Goal: Task Accomplishment & Management: Manage account settings

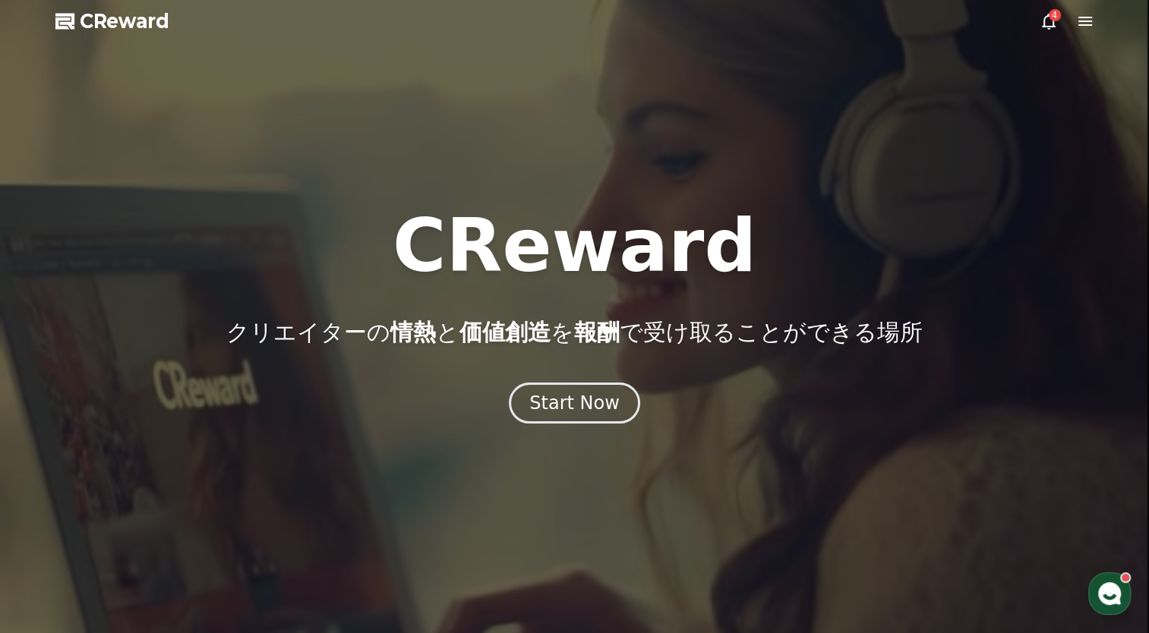
click at [589, 409] on div "Start Now" at bounding box center [574, 403] width 90 height 24
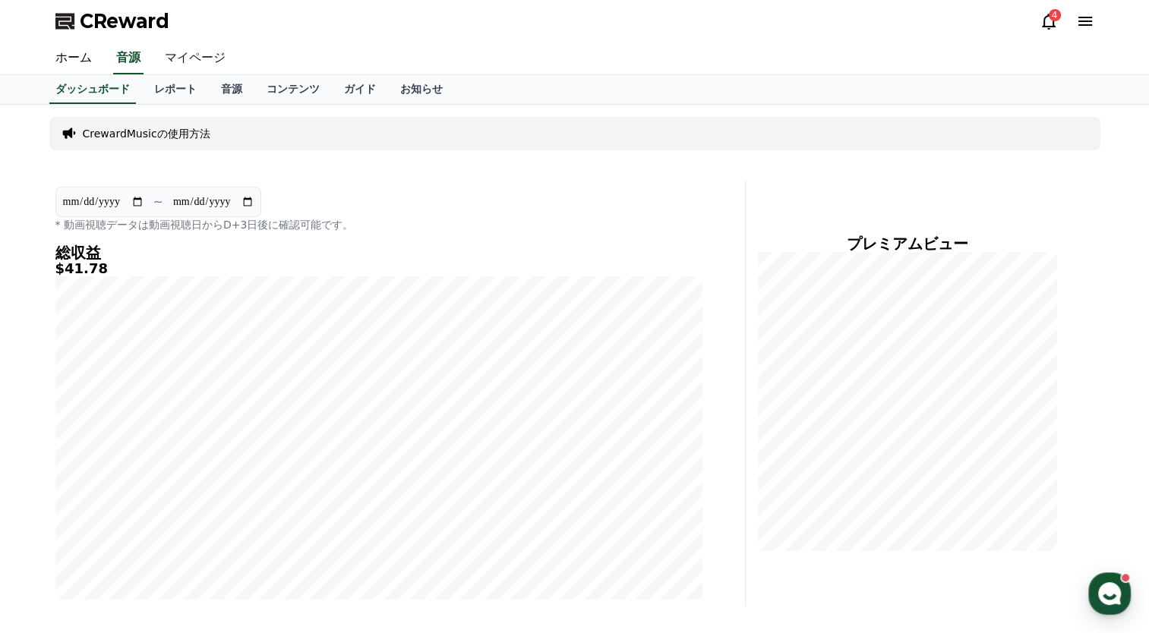
click at [174, 57] on link "マイページ" at bounding box center [195, 59] width 85 height 32
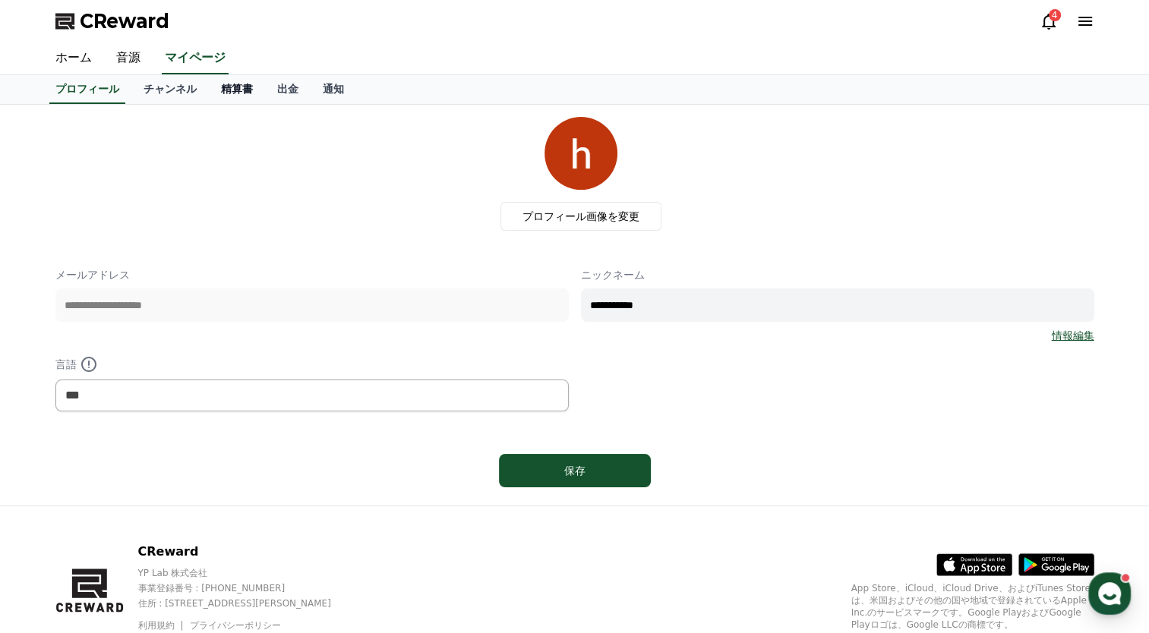
click at [209, 87] on link "精算書" at bounding box center [237, 89] width 56 height 29
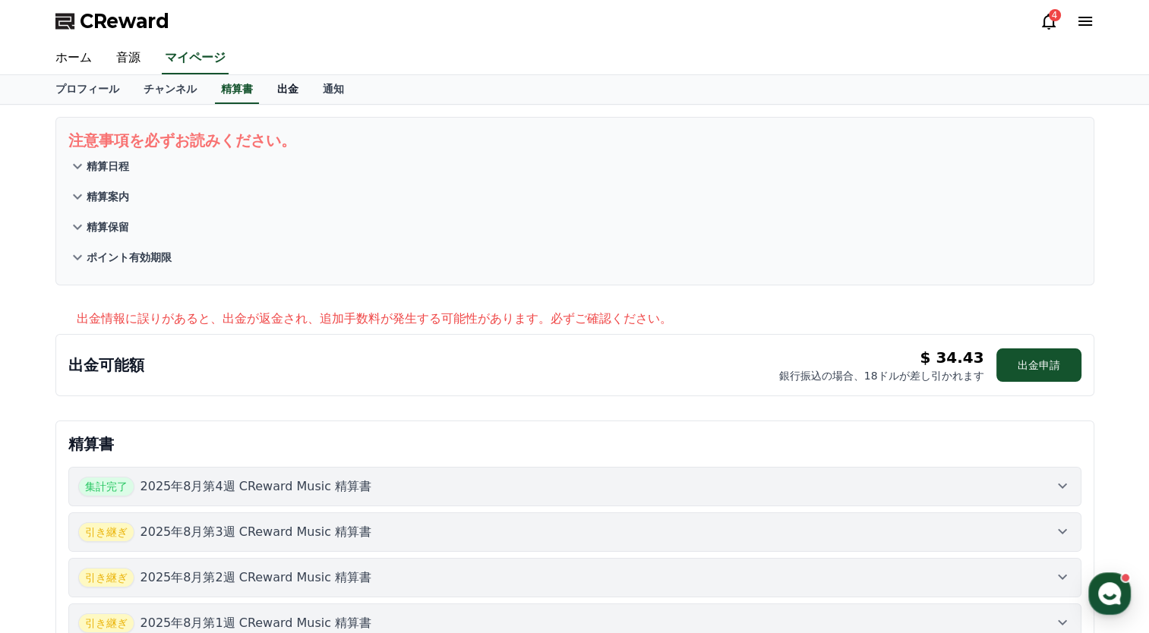
click at [265, 93] on link "出金" at bounding box center [288, 89] width 46 height 29
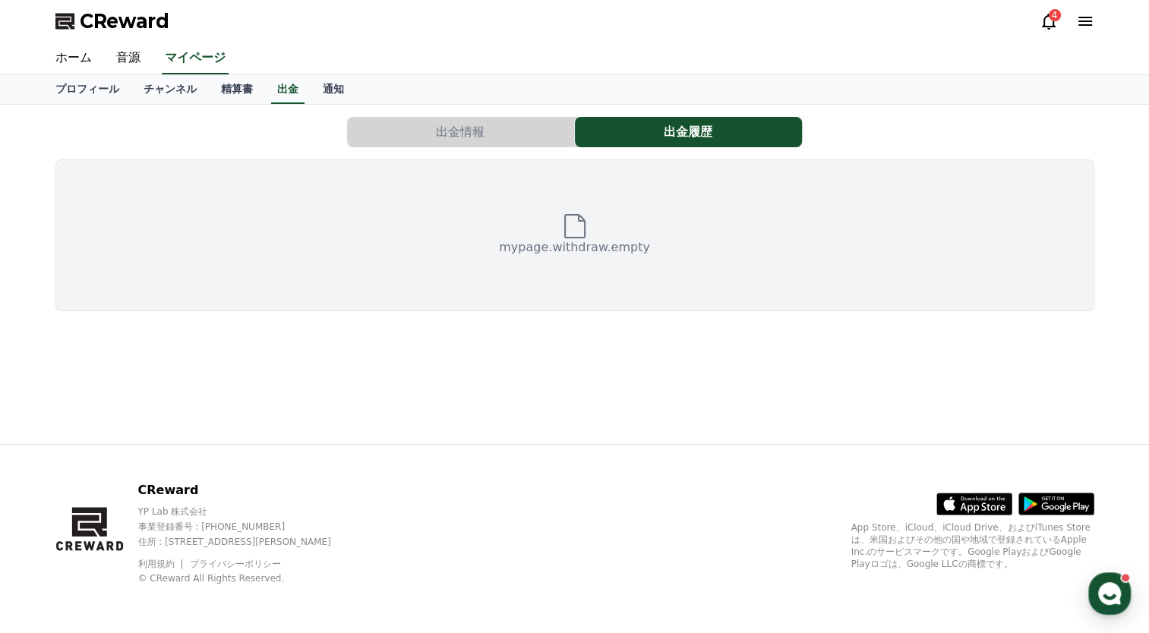
drag, startPoint x: 425, startPoint y: 131, endPoint x: 337, endPoint y: 115, distance: 88.8
click at [424, 131] on button "出金情報" at bounding box center [460, 132] width 227 height 30
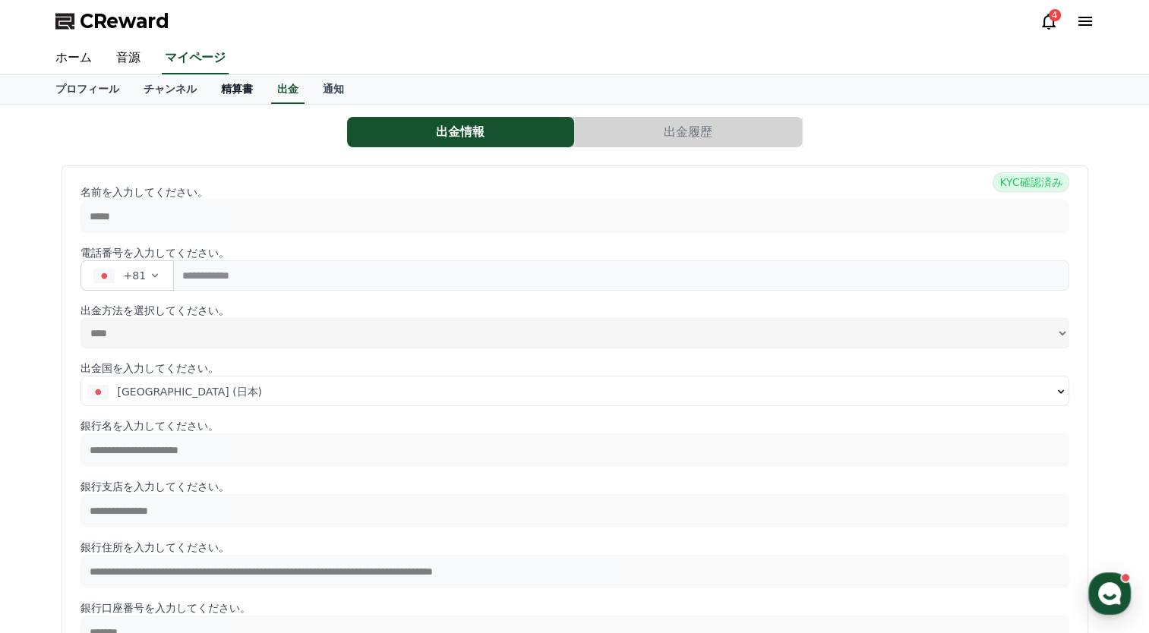
click at [213, 84] on link "精算書" at bounding box center [237, 89] width 56 height 29
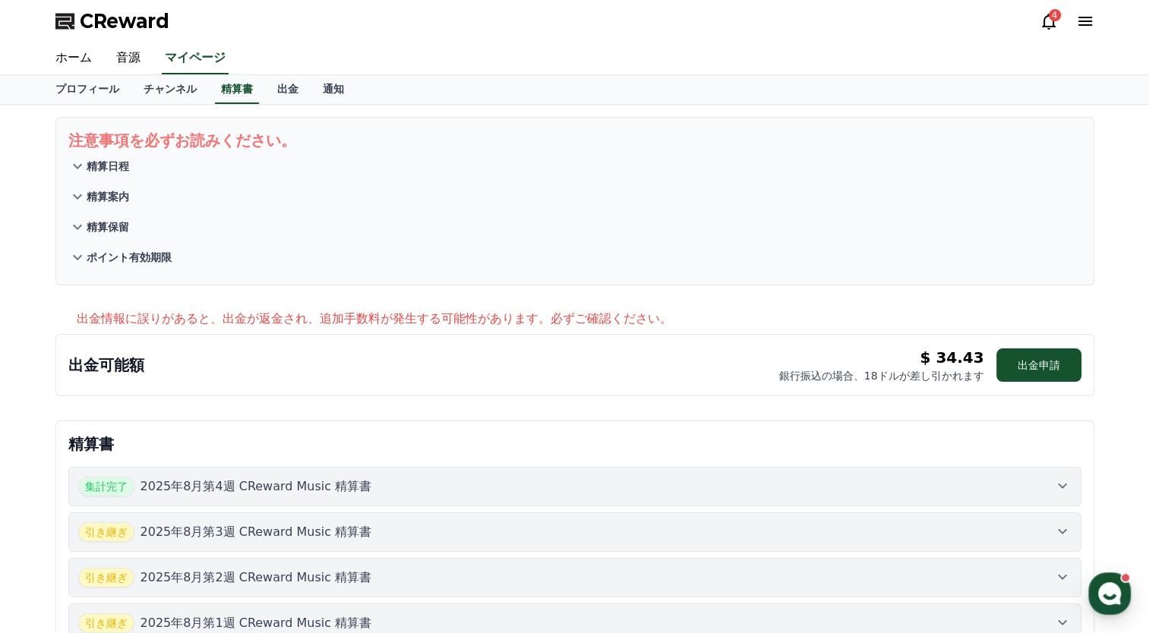
click at [151, 254] on p "ポイント有効期限" at bounding box center [129, 257] width 85 height 15
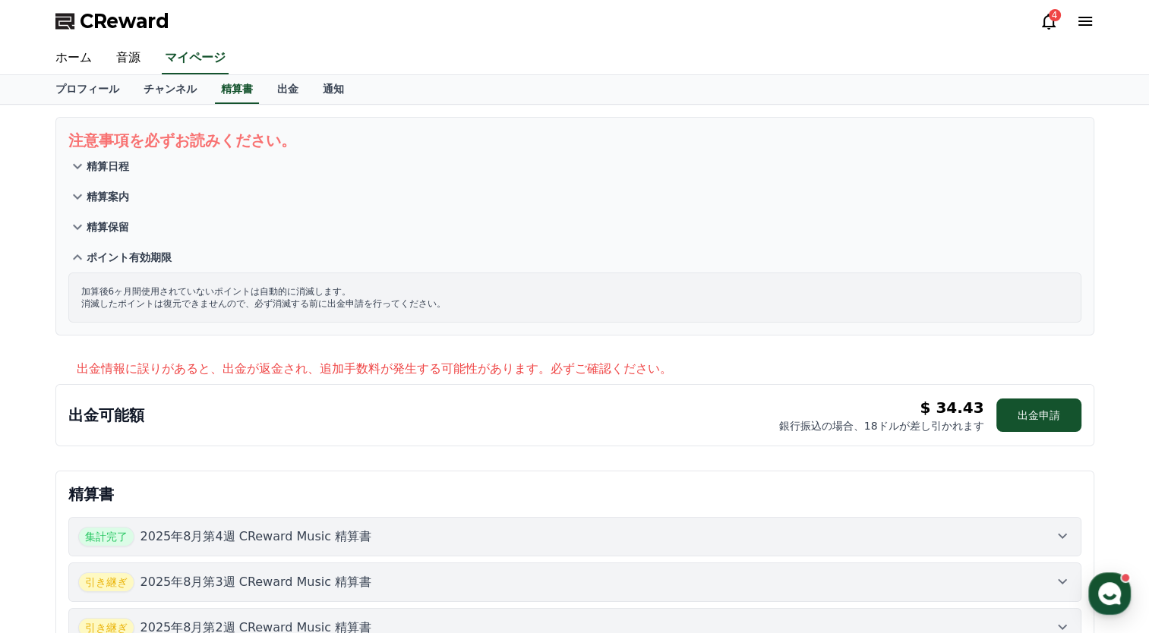
click at [131, 235] on button "精算保留" at bounding box center [574, 227] width 1013 height 30
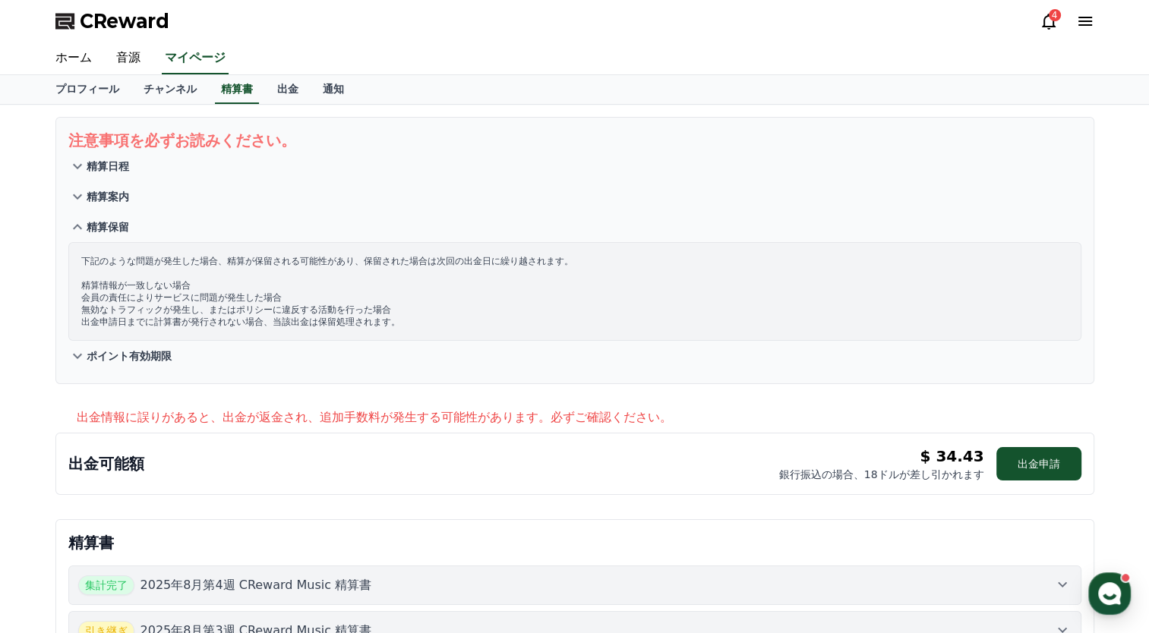
click at [117, 210] on section "注意事項を必ずお読みください。 精算日程 精算案内 精算保留 下記のような問題が発生した場合、精算が保留される可能性があり、保留された場合は次回の出金日に繰り…" at bounding box center [574, 250] width 1039 height 267
click at [110, 189] on p "精算案内" at bounding box center [108, 196] width 43 height 15
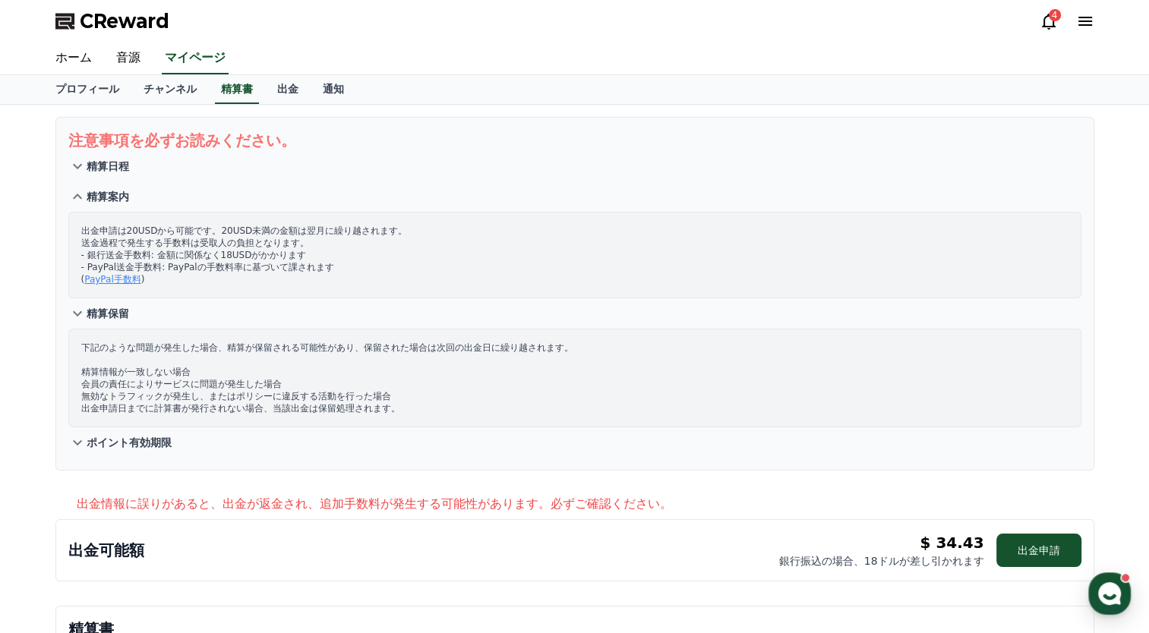
click at [109, 166] on p "精算日程" at bounding box center [108, 166] width 43 height 15
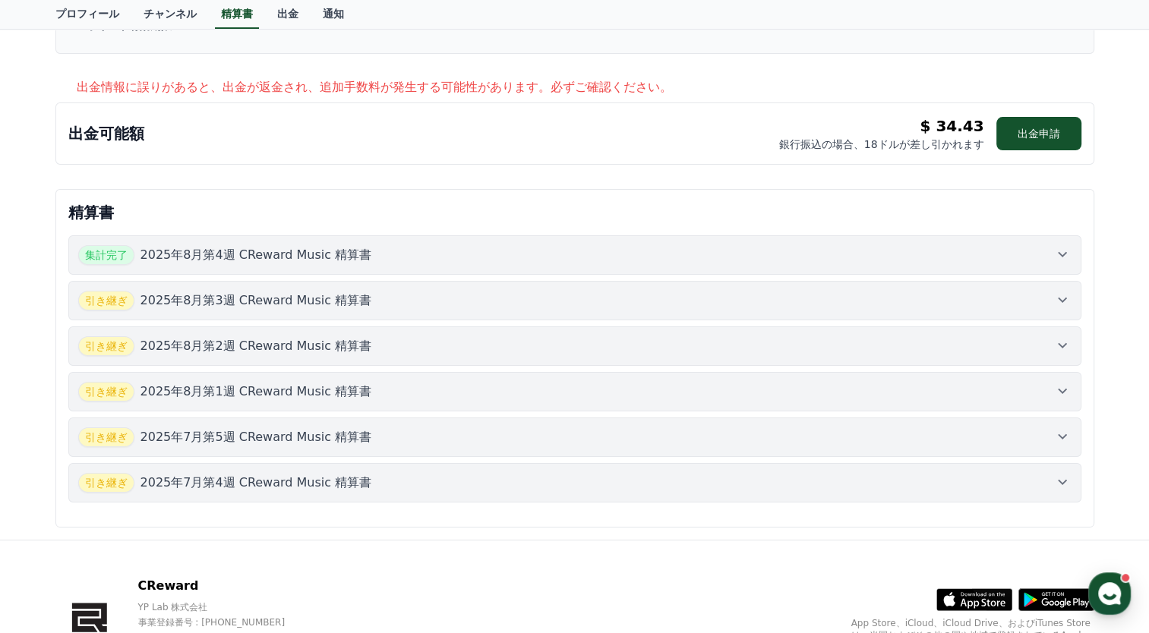
scroll to position [128, 0]
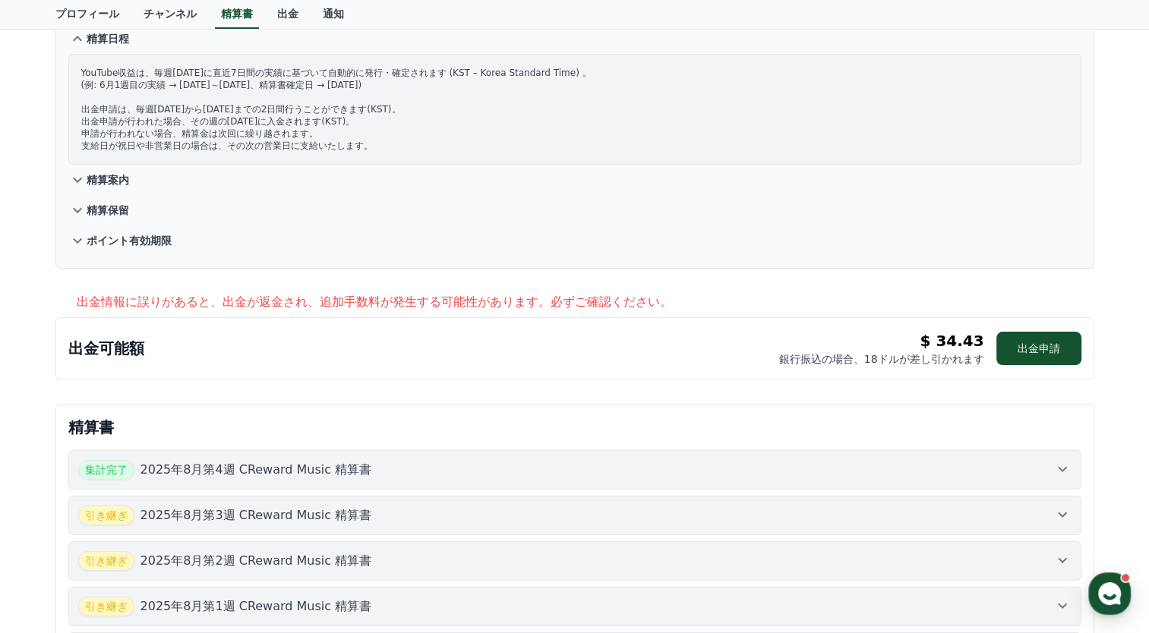
click at [1034, 469] on div "集計完了 2025年8月第4週 CReward Music 精算書" at bounding box center [575, 470] width 994 height 20
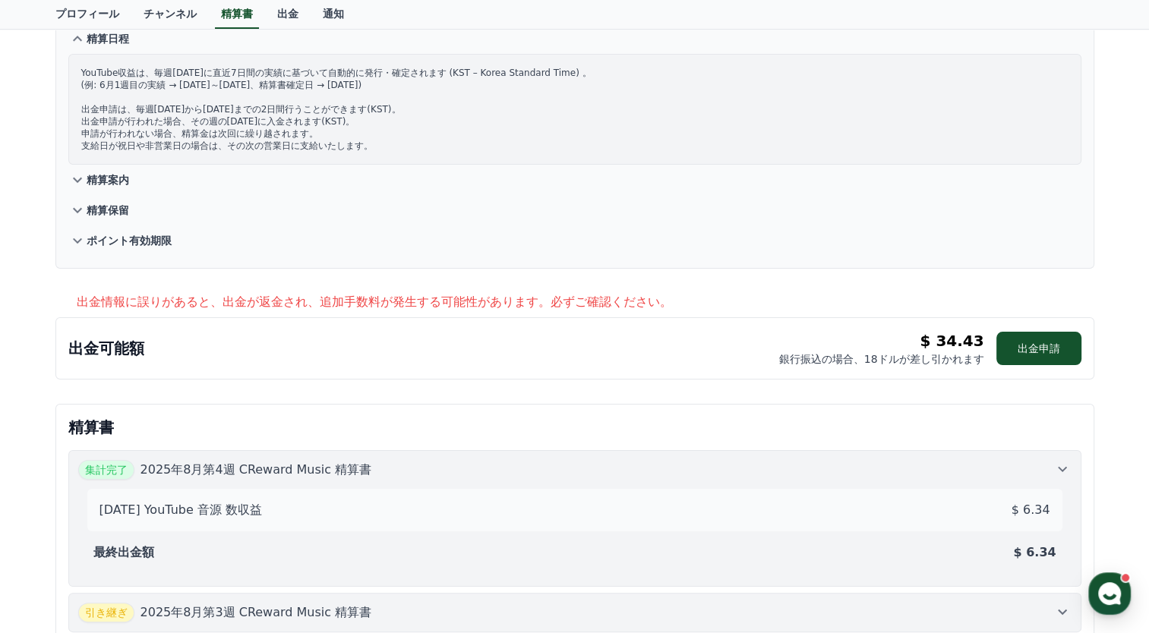
scroll to position [431, 0]
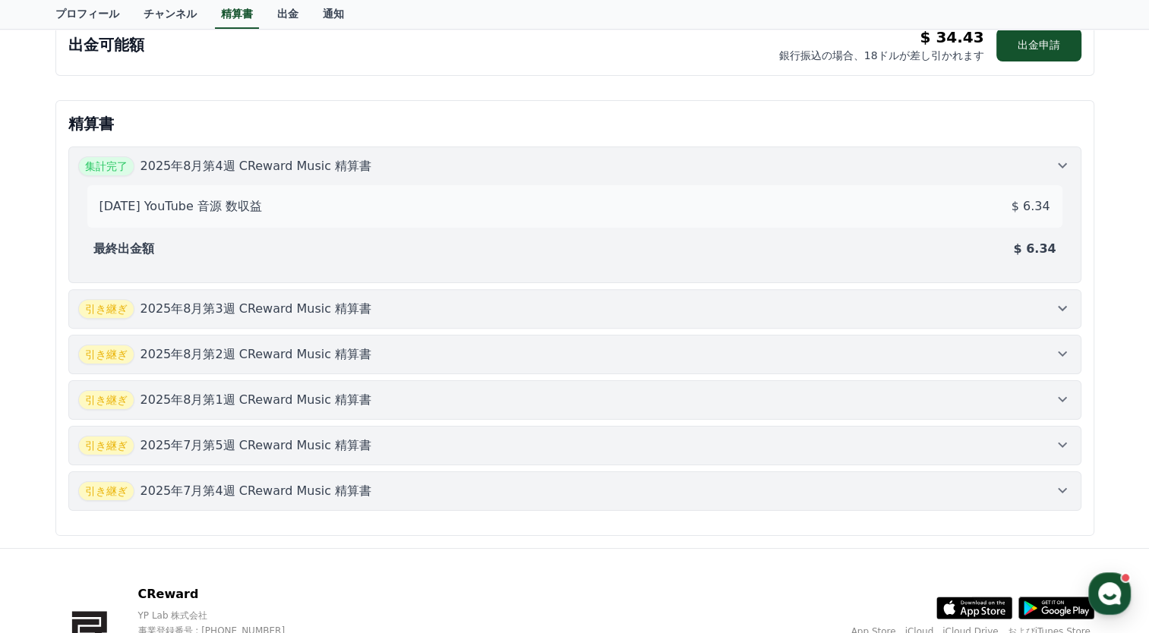
click at [947, 314] on div "引き継ぎ [DATE]第3週 CReward Music 精算書" at bounding box center [575, 309] width 994 height 20
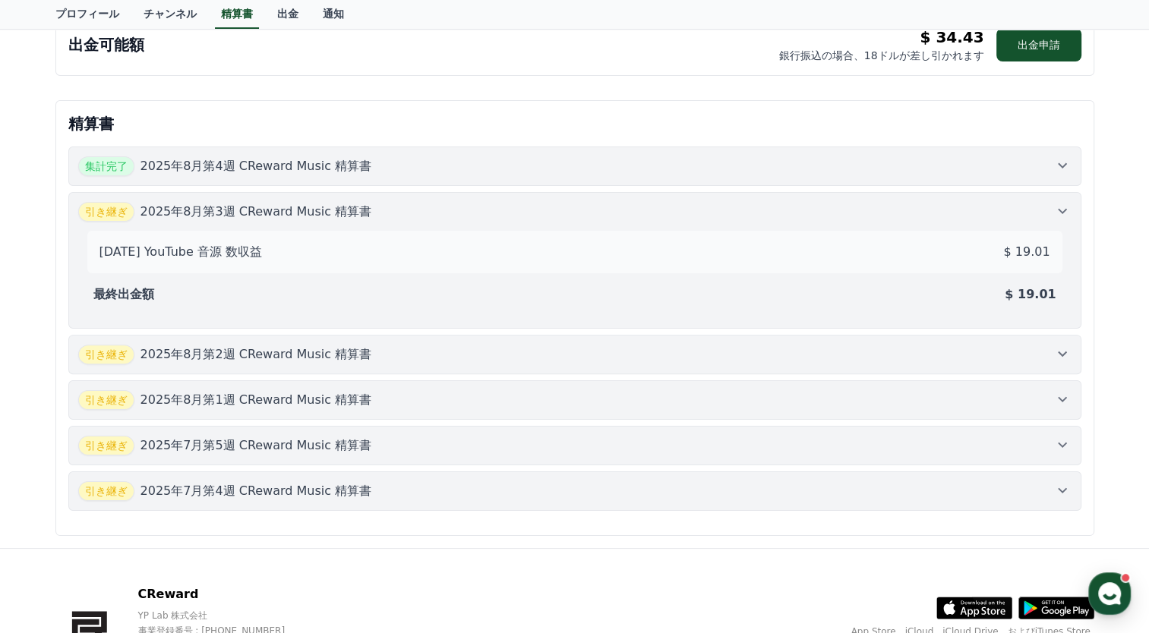
click at [960, 347] on div "引き継ぎ [DATE]第2週 CReward Music 精算書" at bounding box center [575, 355] width 994 height 20
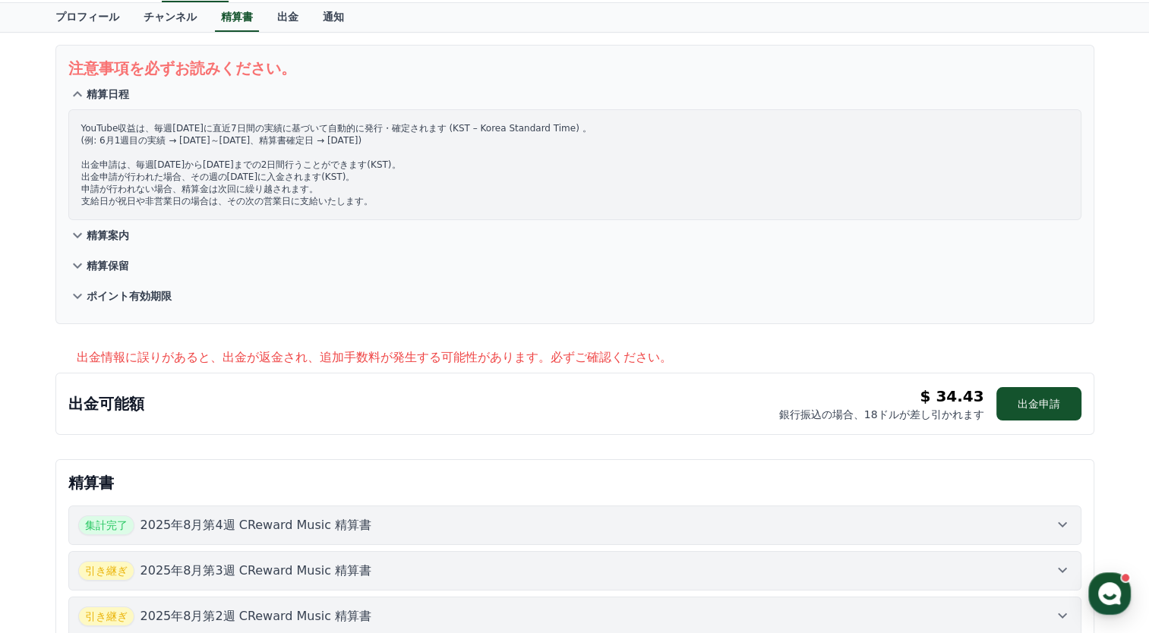
scroll to position [0, 0]
